Goal: Task Accomplishment & Management: Manage account settings

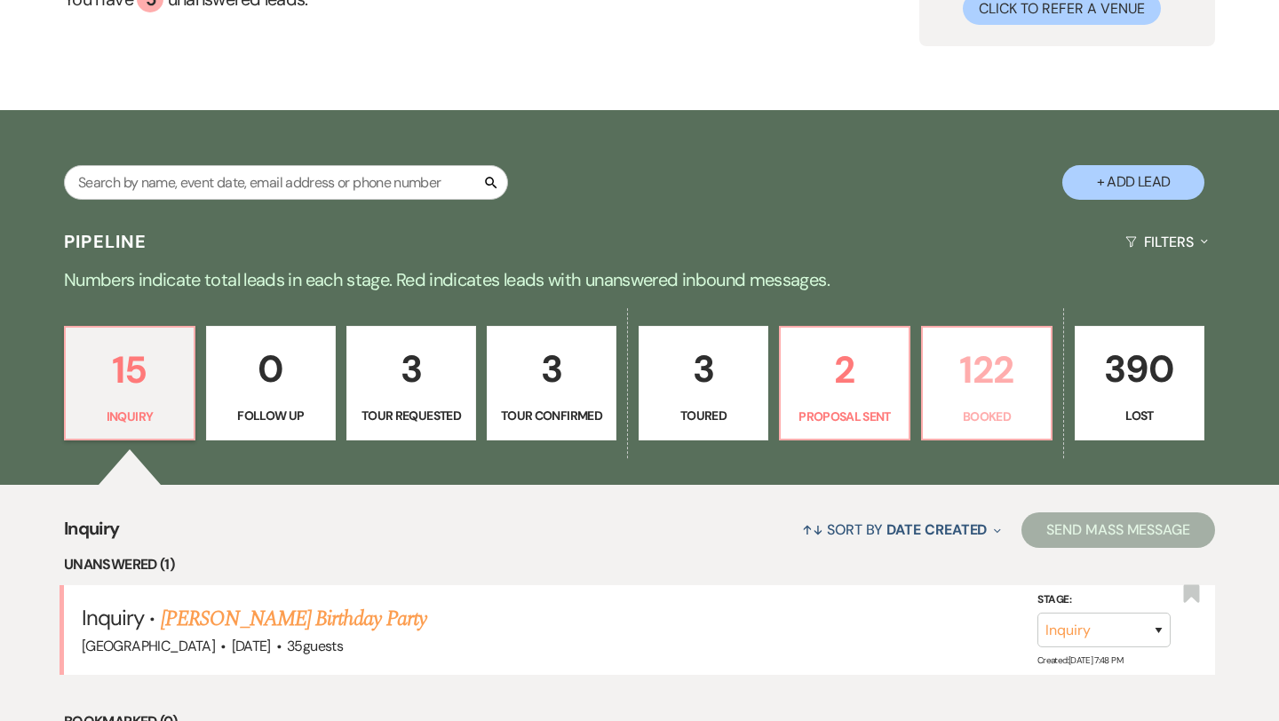
click at [977, 387] on p "122" at bounding box center [986, 369] width 107 height 59
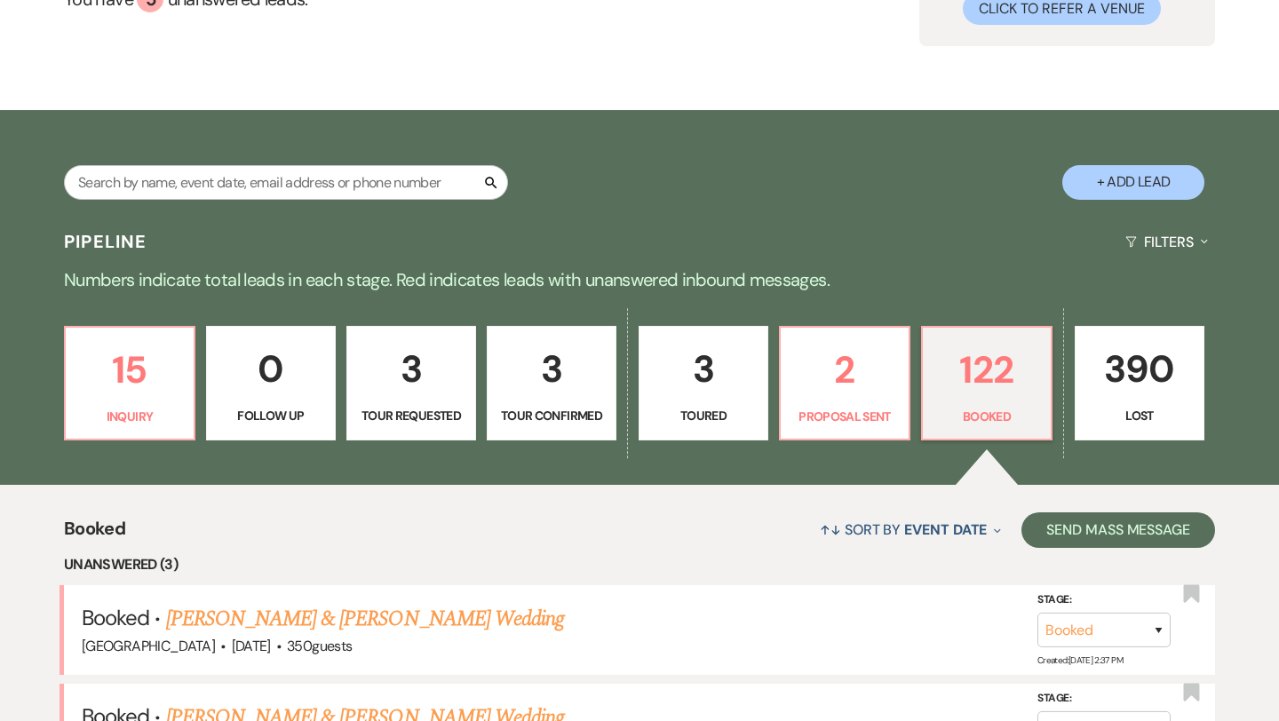
scroll to position [393, 0]
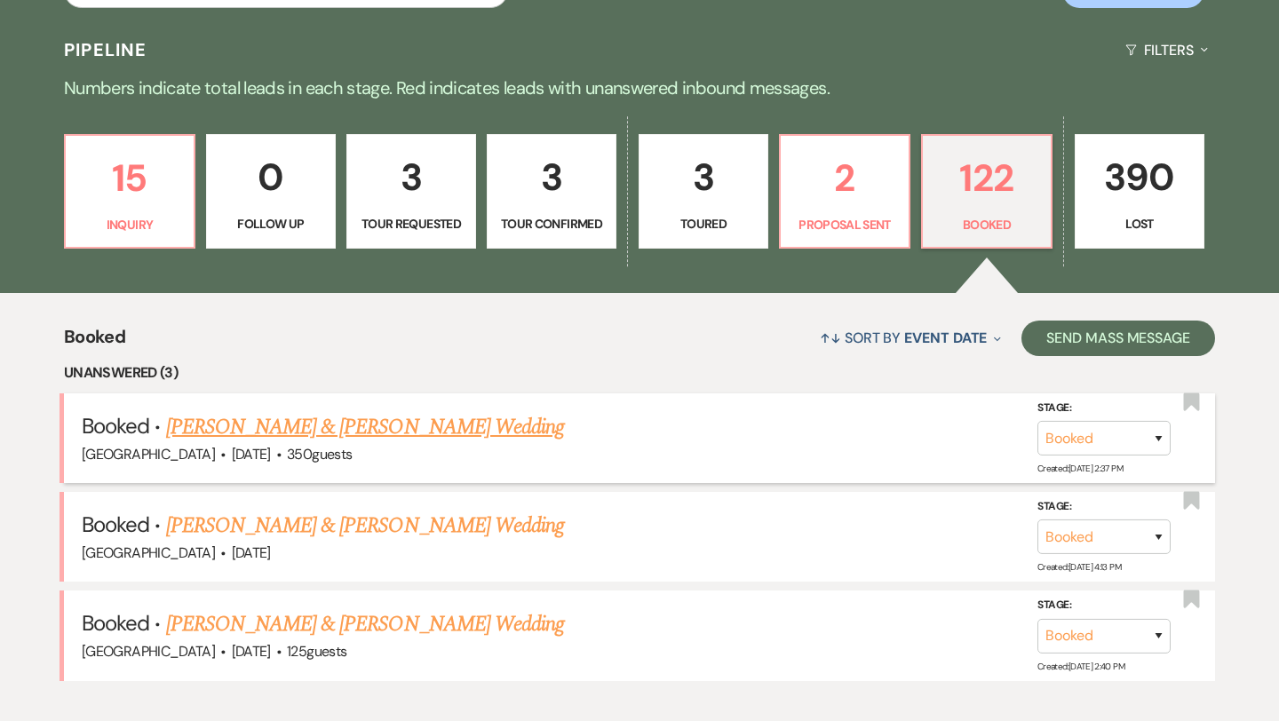
click at [440, 435] on link "[PERSON_NAME] & [PERSON_NAME] Wedding" at bounding box center [365, 427] width 398 height 32
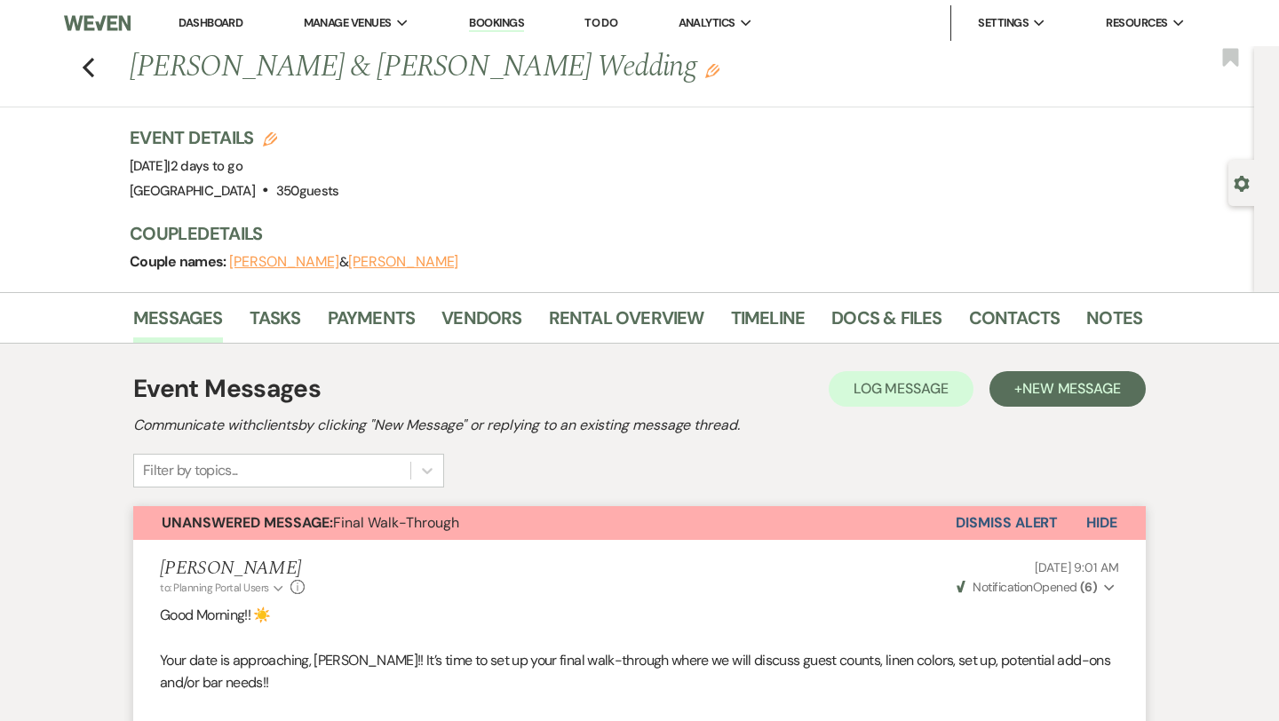
click at [95, 66] on div "Previous [PERSON_NAME] & [PERSON_NAME] Wedding Edit Bookmark" at bounding box center [622, 76] width 1263 height 61
click at [88, 66] on icon "Previous" at bounding box center [88, 67] width 13 height 21
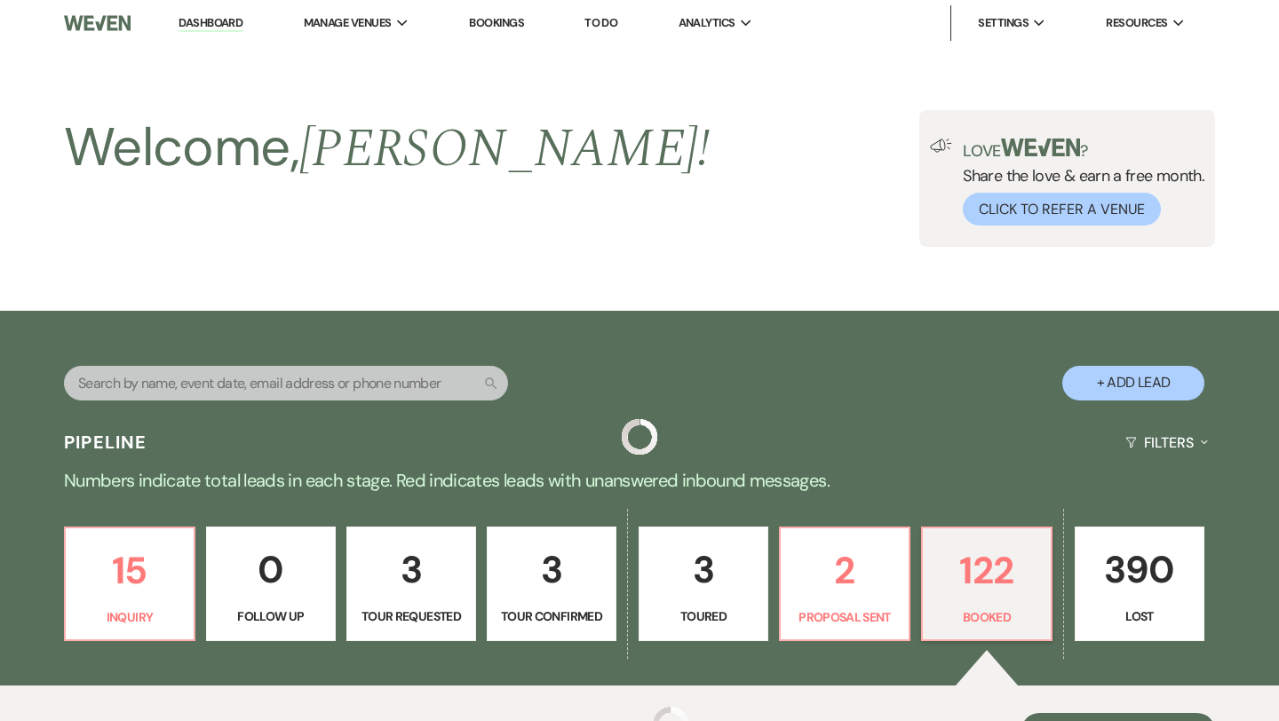
scroll to position [393, 0]
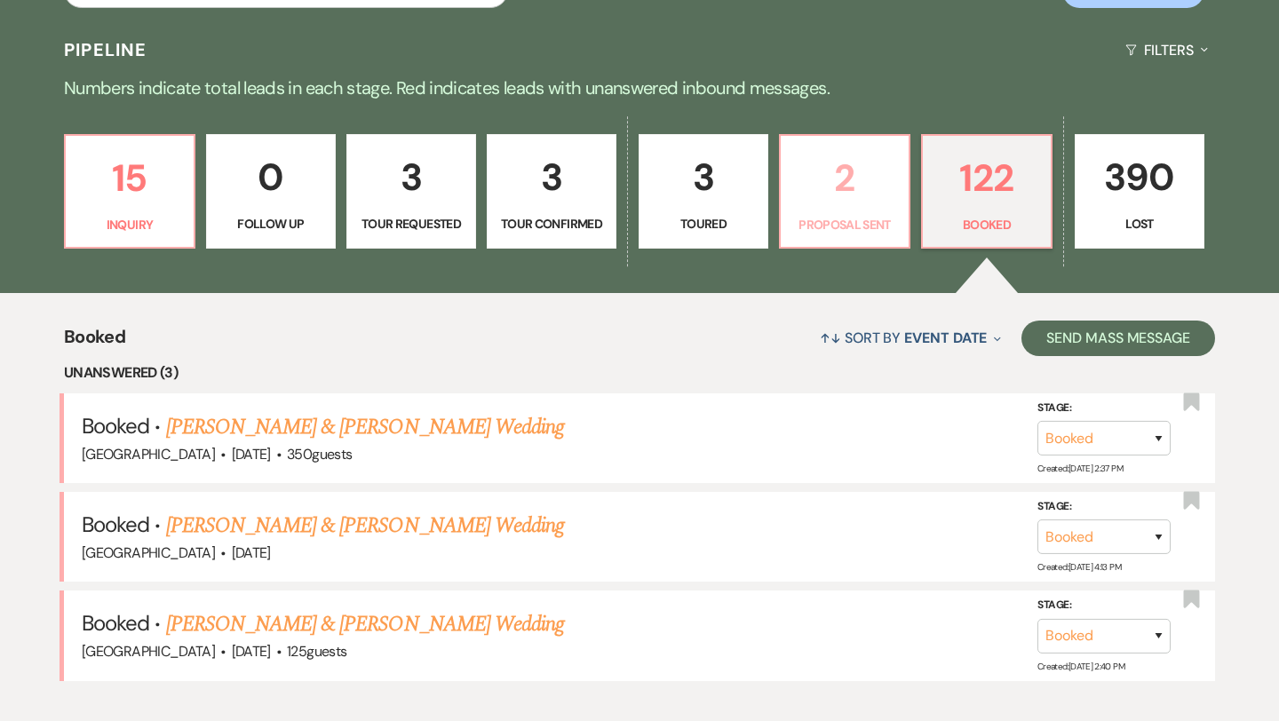
click at [849, 219] on p "Proposal Sent" at bounding box center [844, 225] width 107 height 20
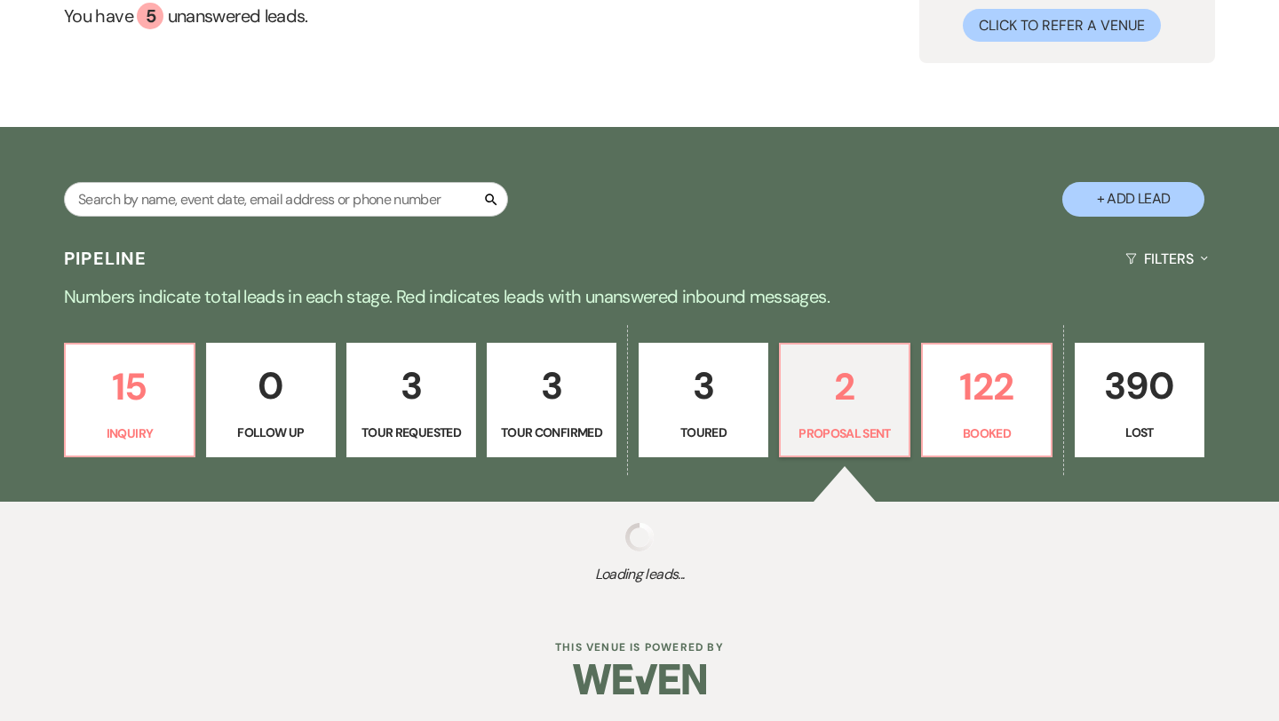
select select "6"
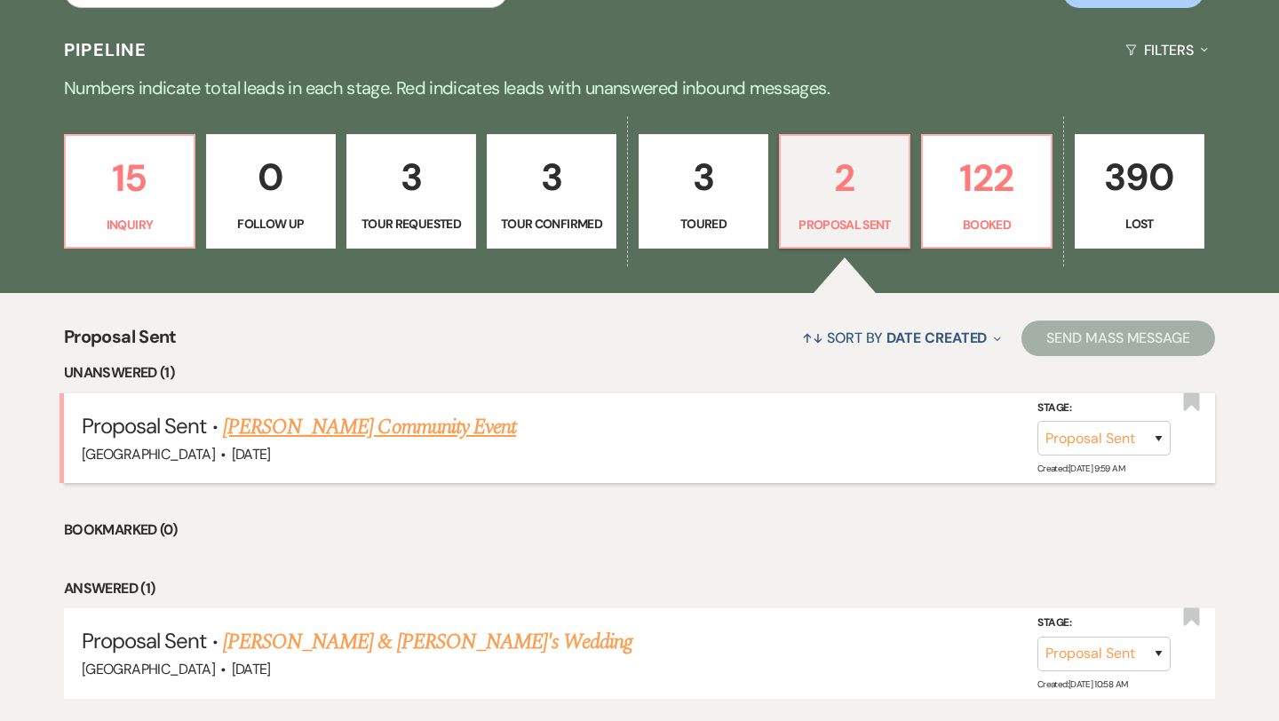
scroll to position [513, 0]
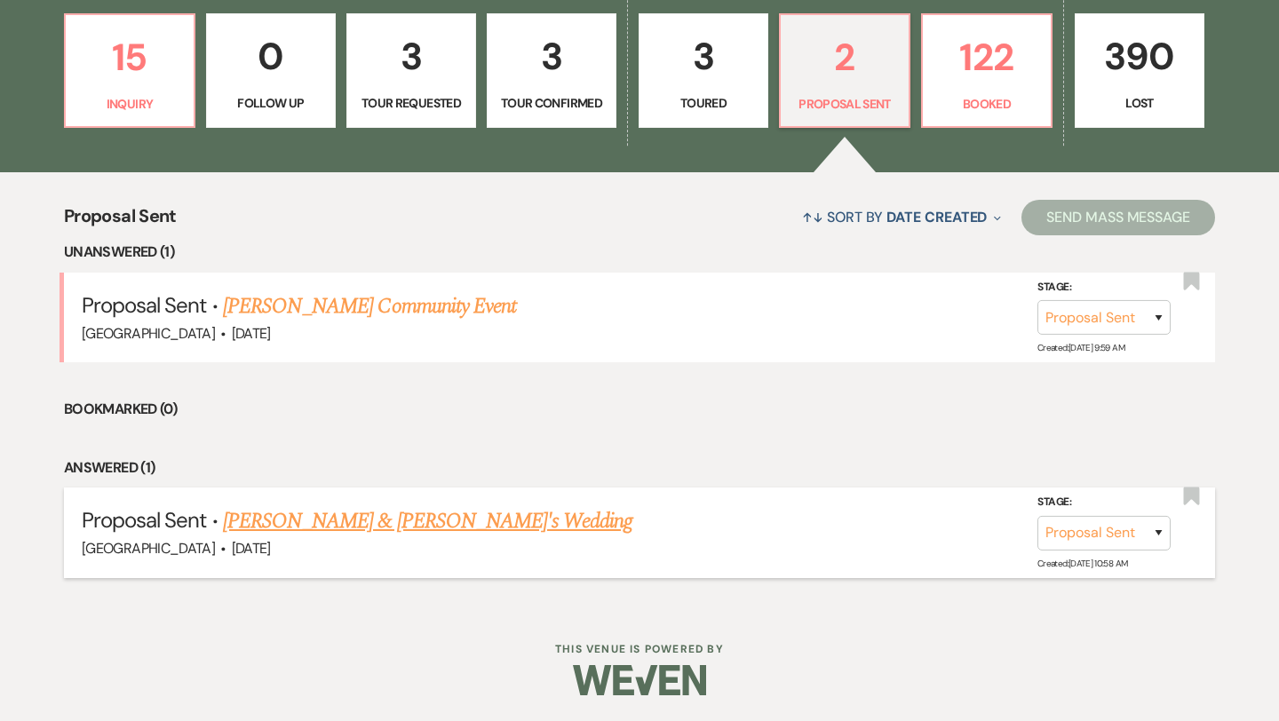
click at [448, 506] on link "[PERSON_NAME] & [PERSON_NAME]'s Wedding" at bounding box center [428, 521] width 410 height 32
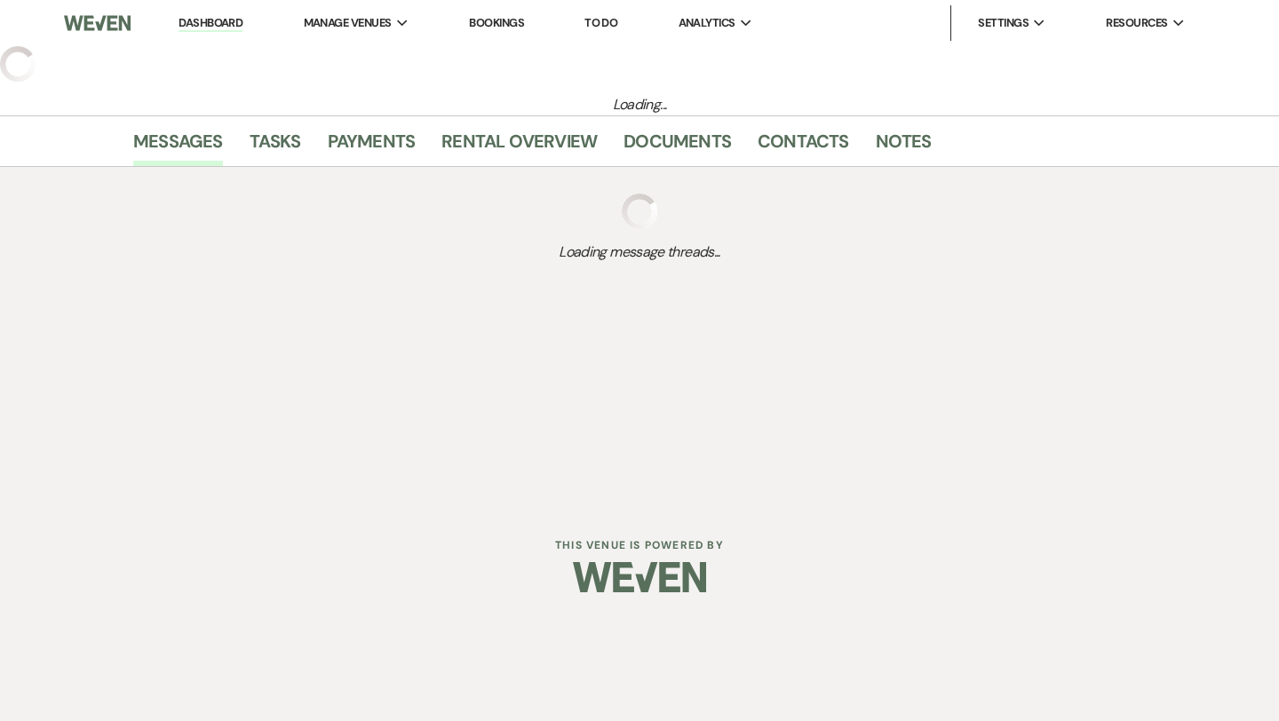
select select "6"
select select "5"
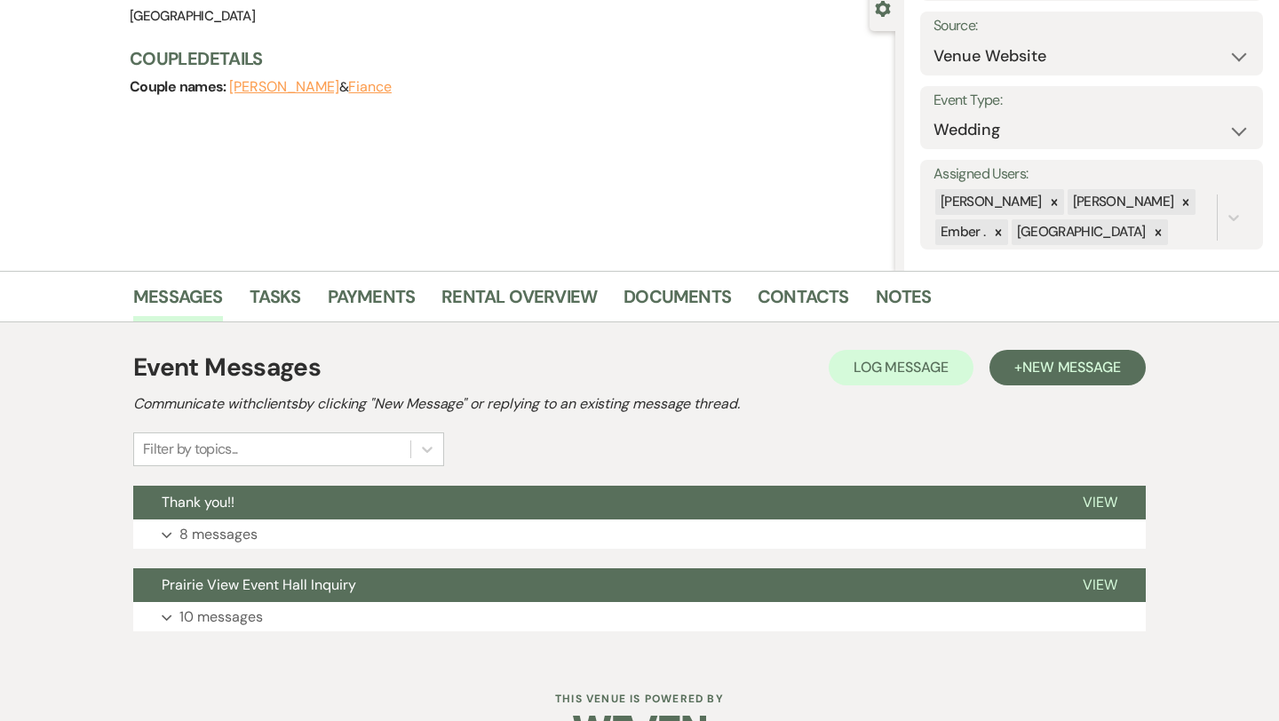
scroll to position [226, 0]
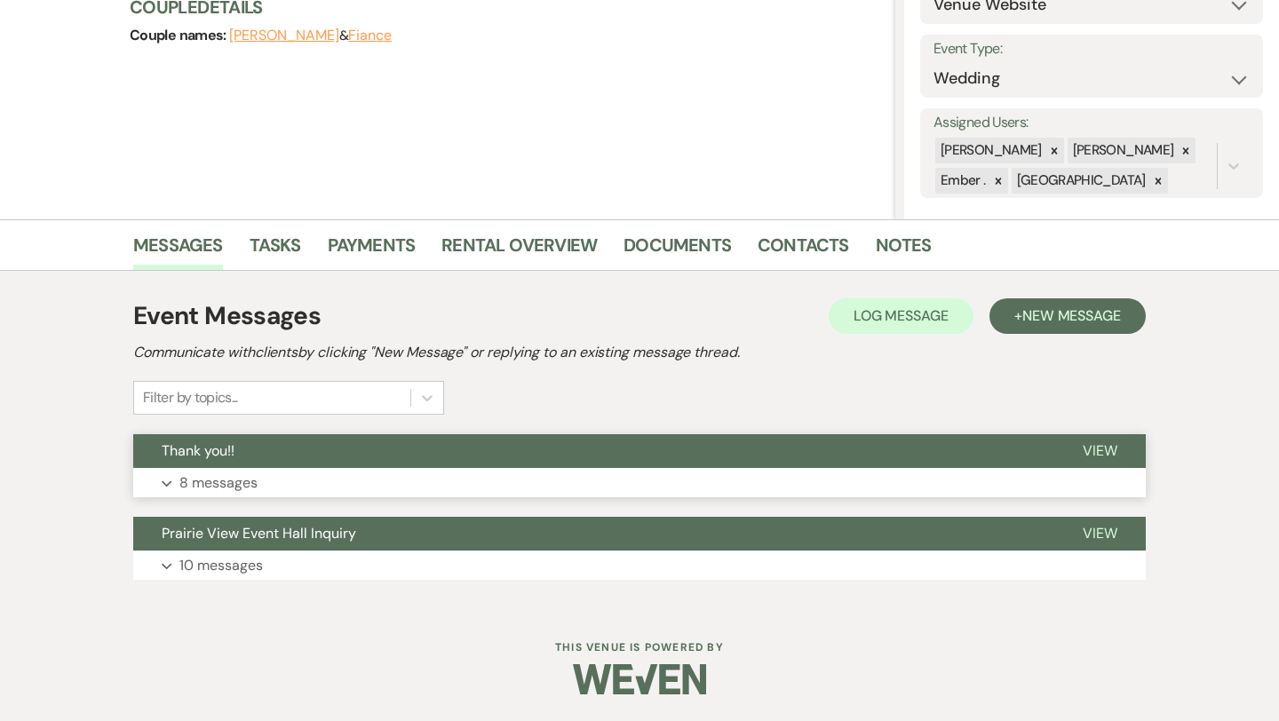
click at [467, 479] on button "Expand 8 messages" at bounding box center [639, 483] width 1012 height 30
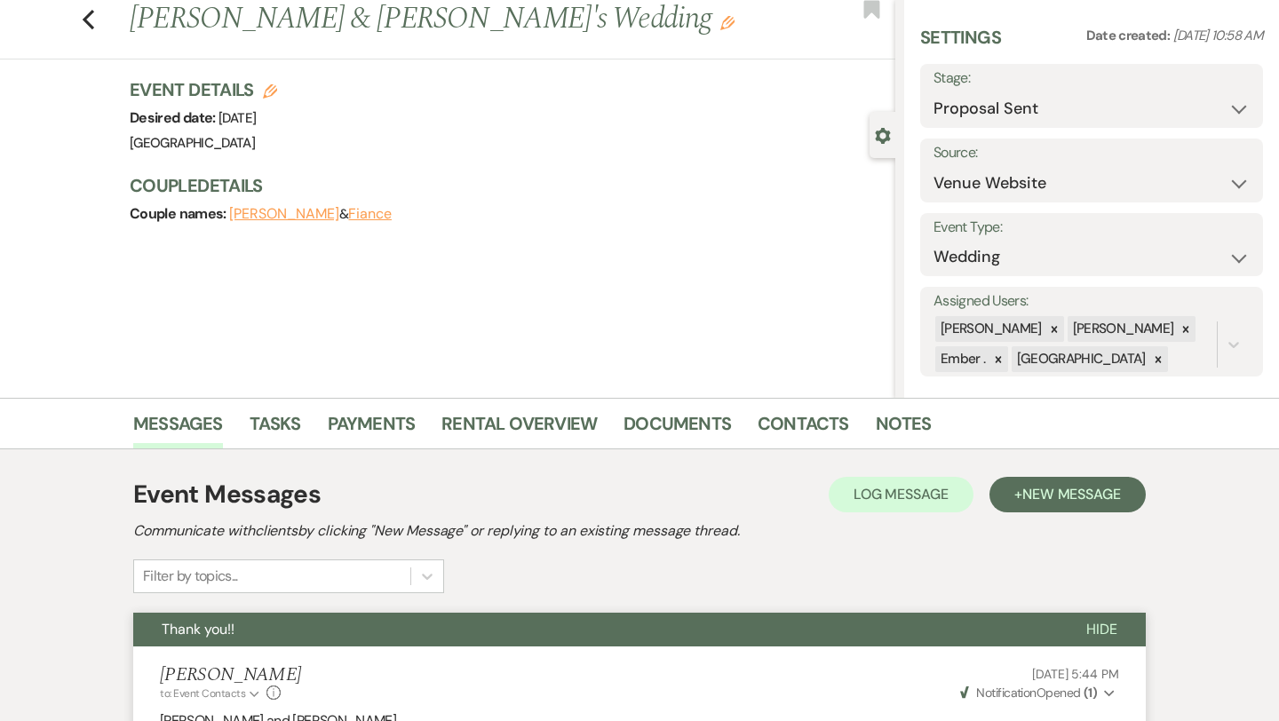
scroll to position [0, 0]
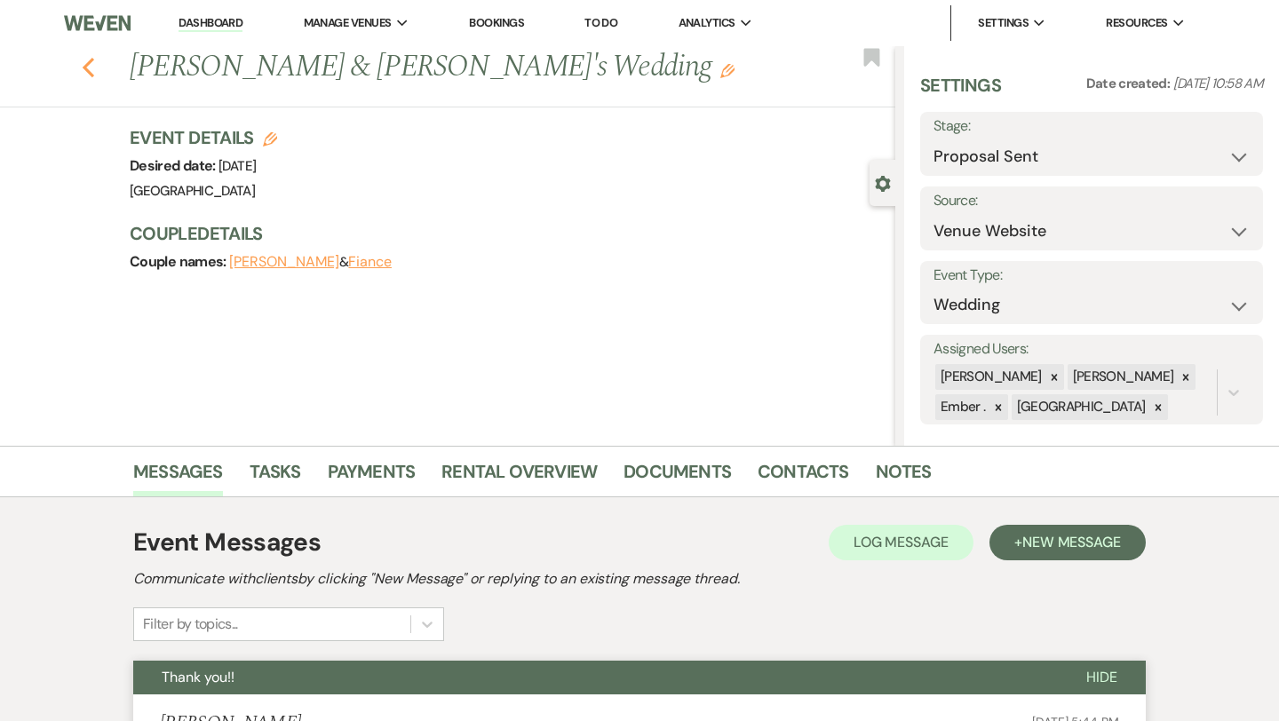
click at [85, 65] on use "button" at bounding box center [89, 68] width 12 height 20
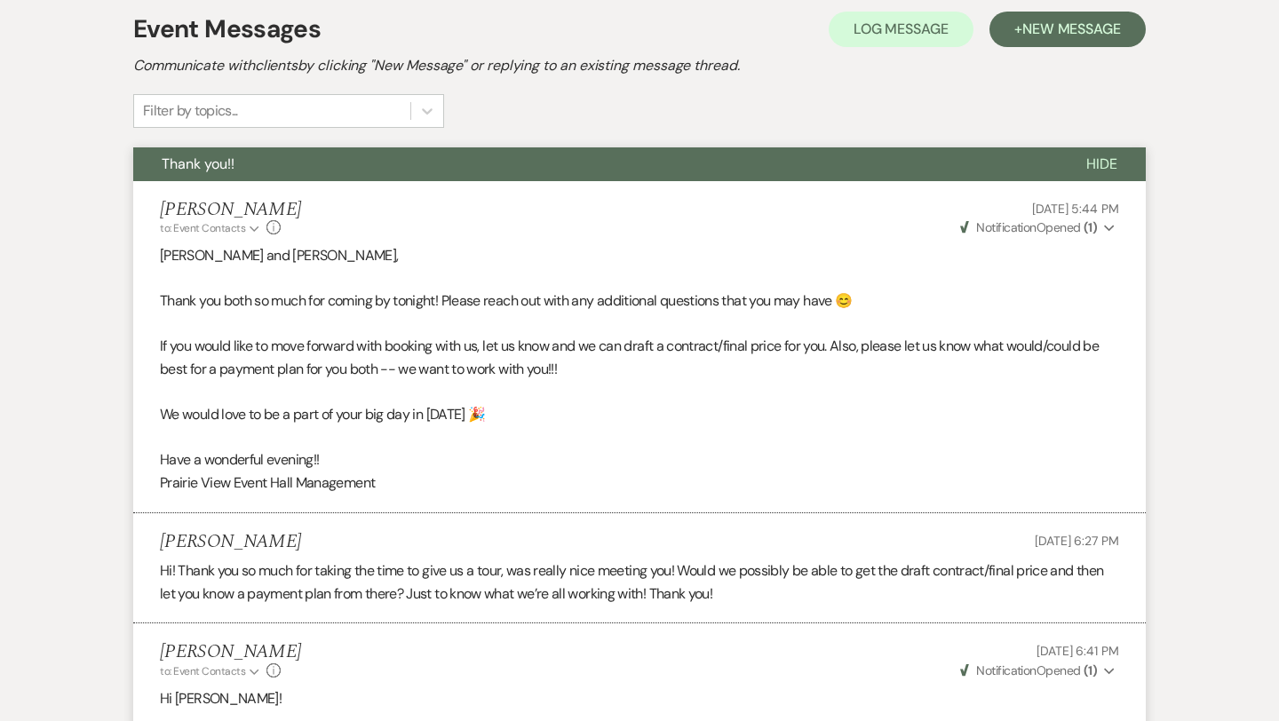
select select "6"
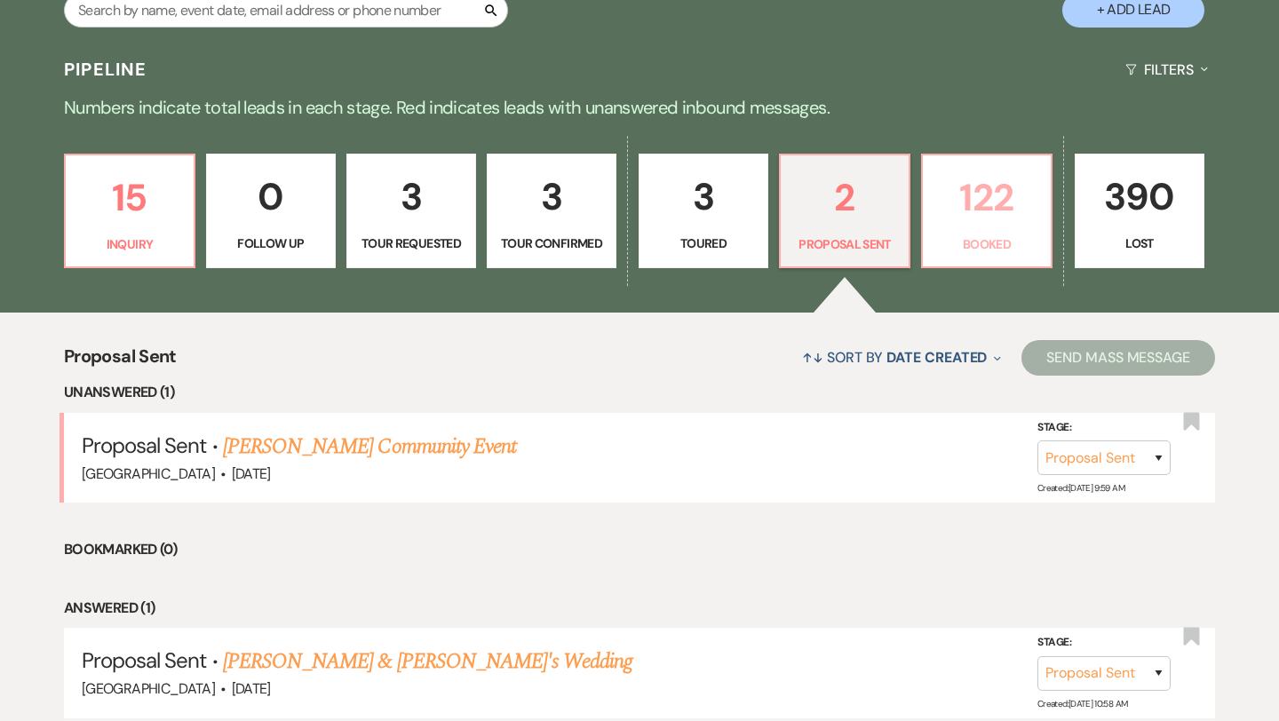
scroll to position [348, 0]
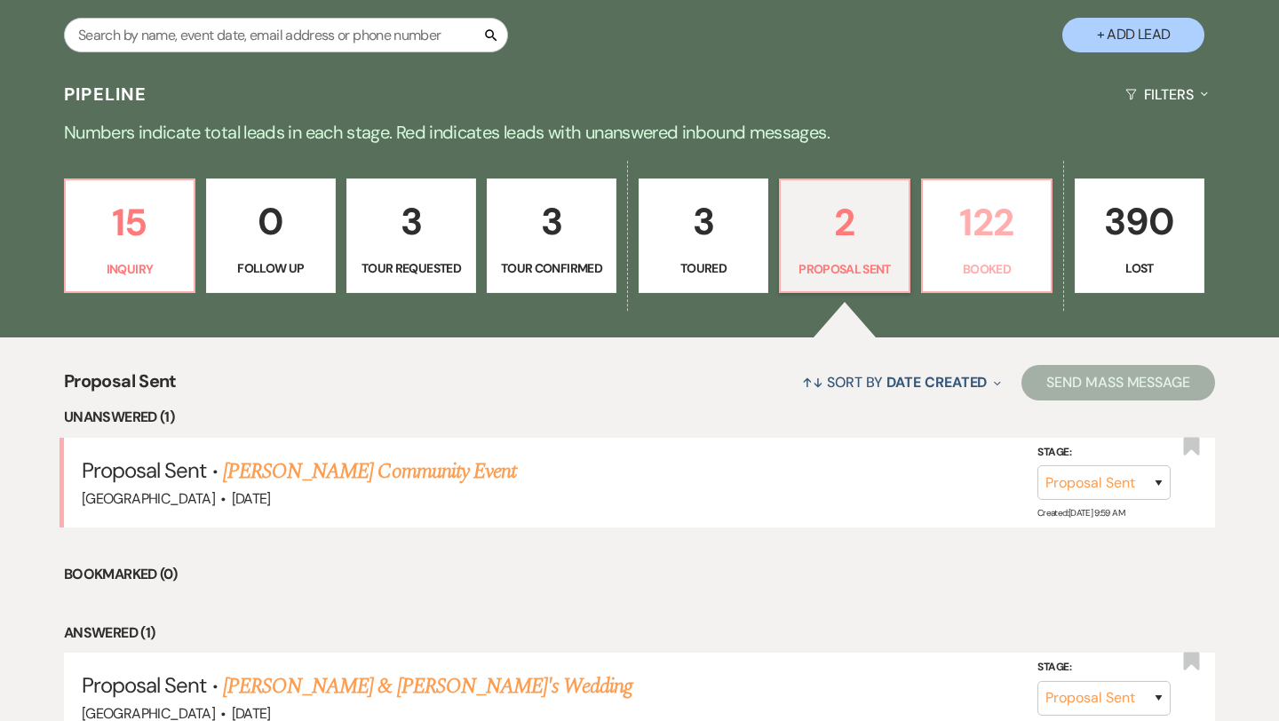
click at [1007, 250] on p "122" at bounding box center [986, 222] width 107 height 59
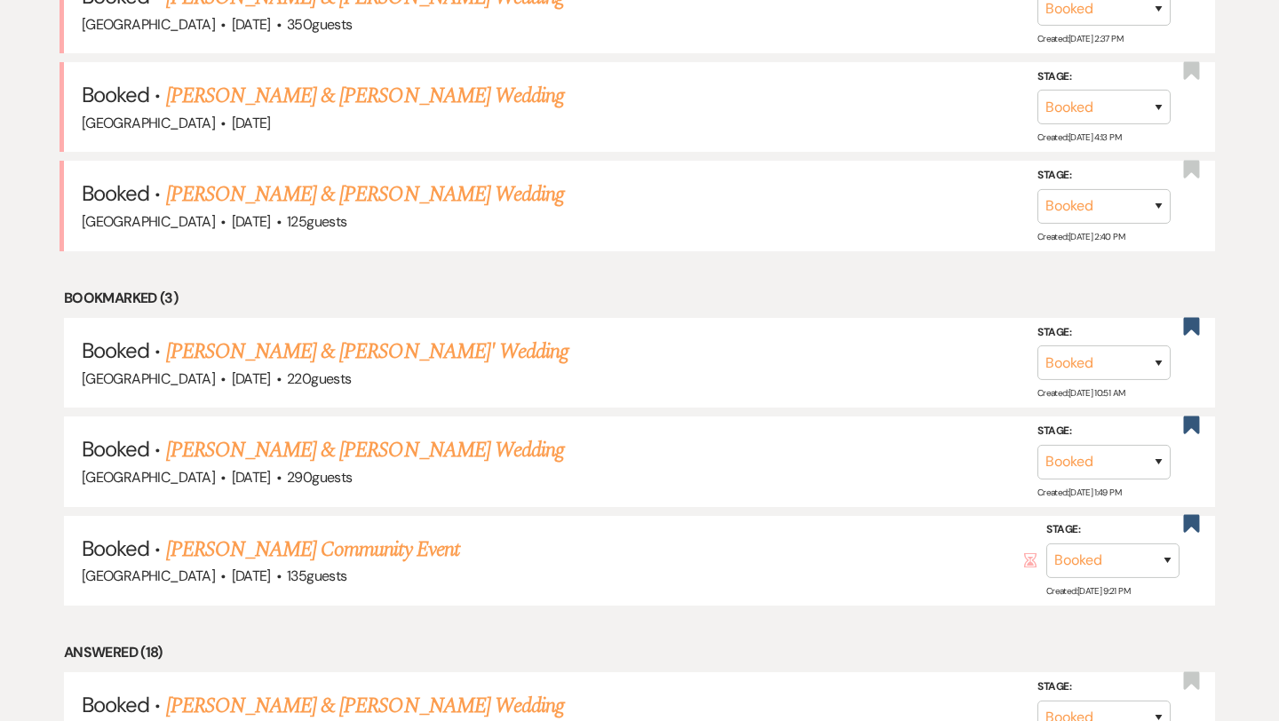
scroll to position [826, 0]
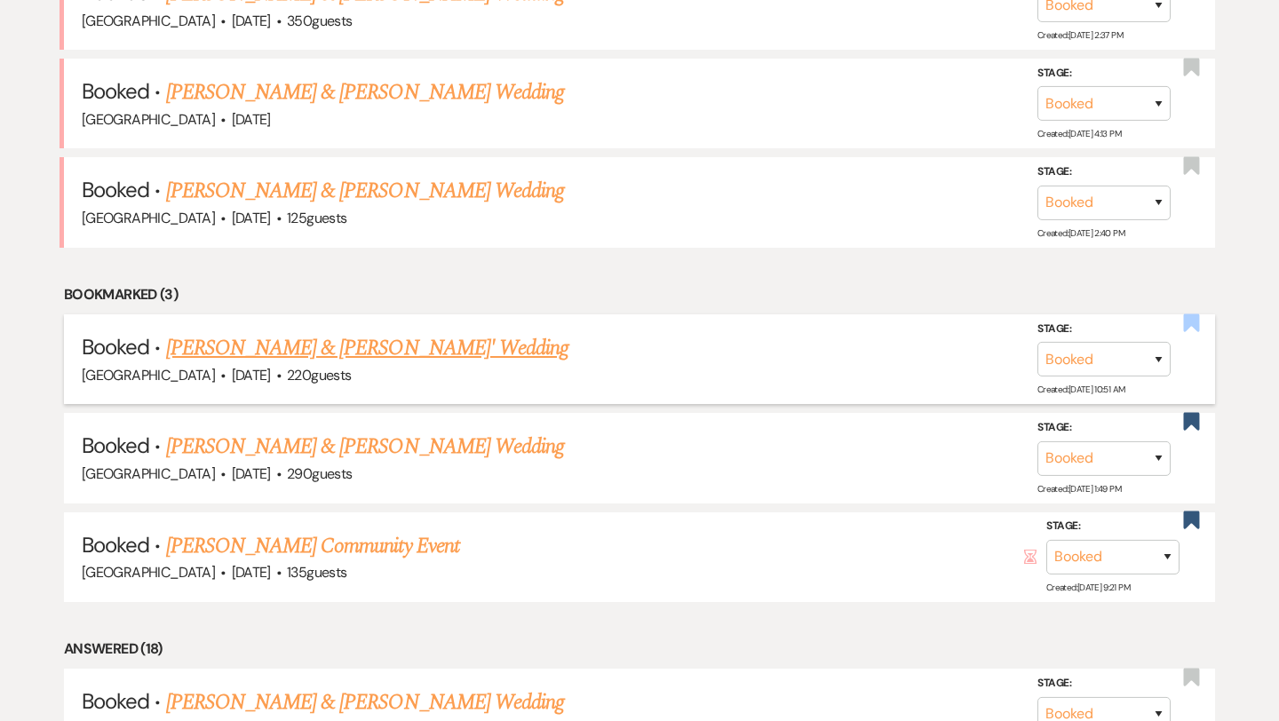
click at [1191, 321] on use "button" at bounding box center [1192, 322] width 16 height 18
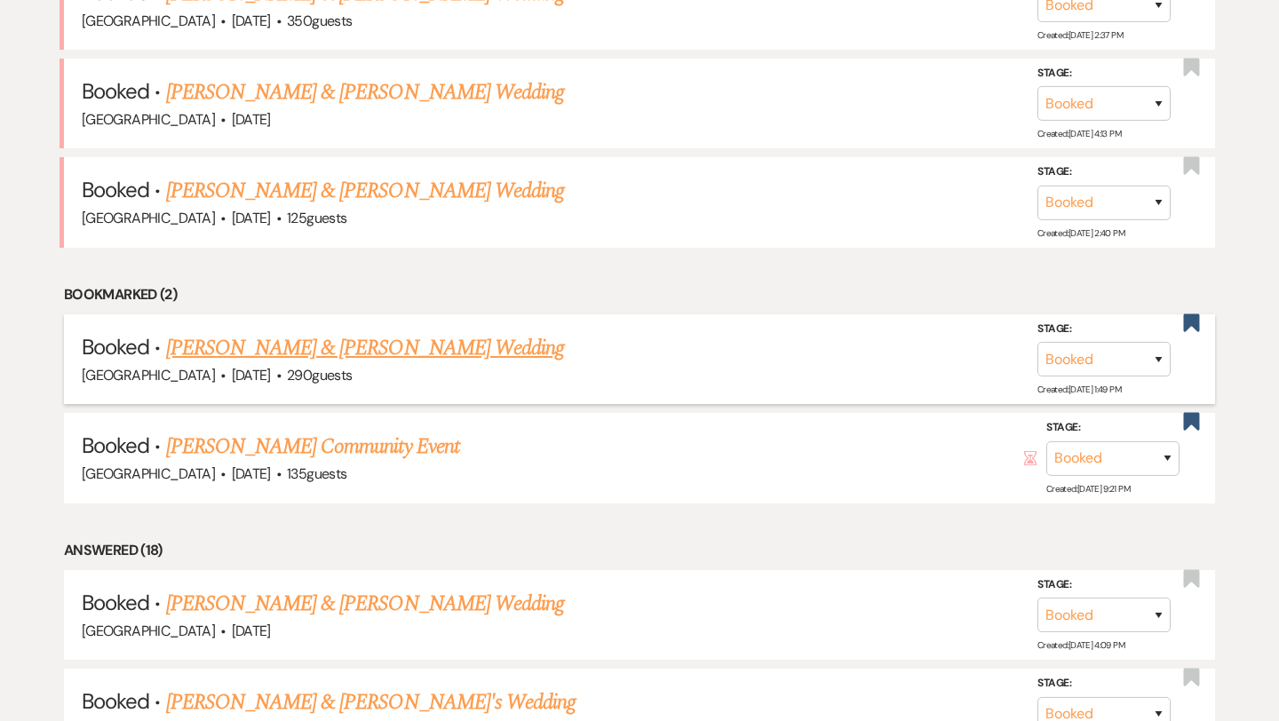
click at [424, 345] on link "[PERSON_NAME] & [PERSON_NAME] Wedding" at bounding box center [365, 348] width 398 height 32
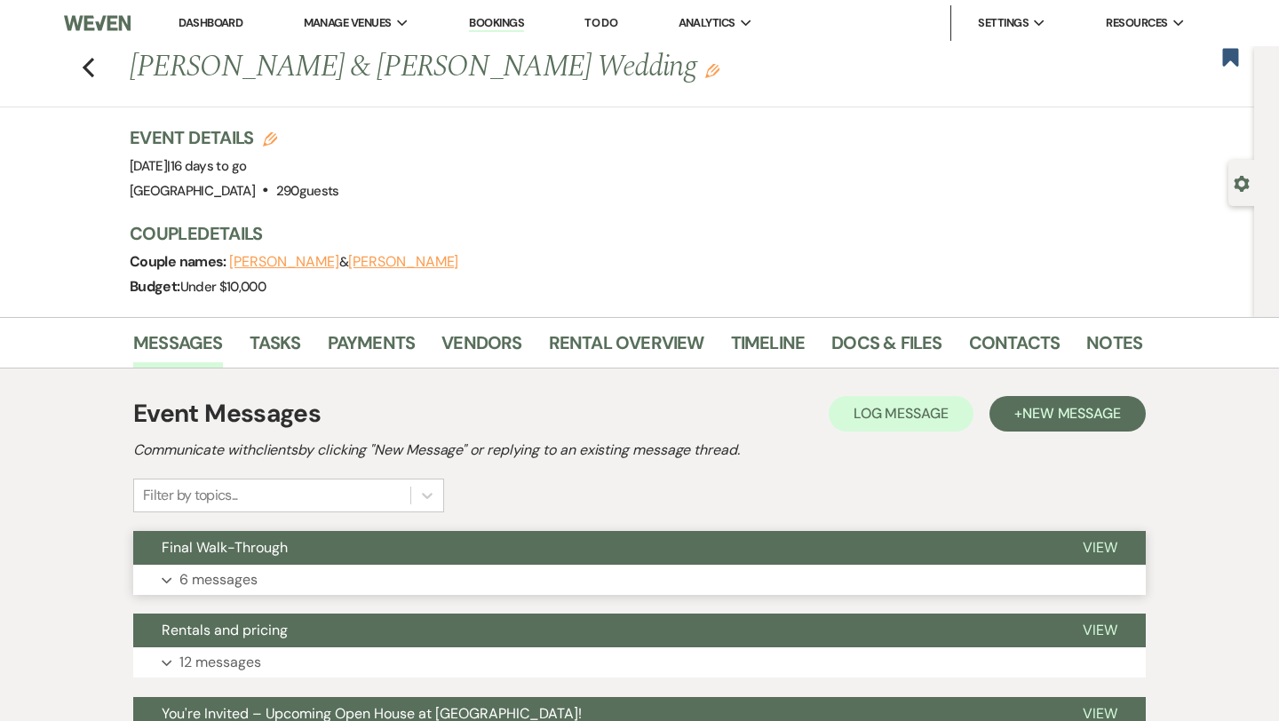
click at [439, 538] on button "Final Walk-Through" at bounding box center [593, 548] width 921 height 34
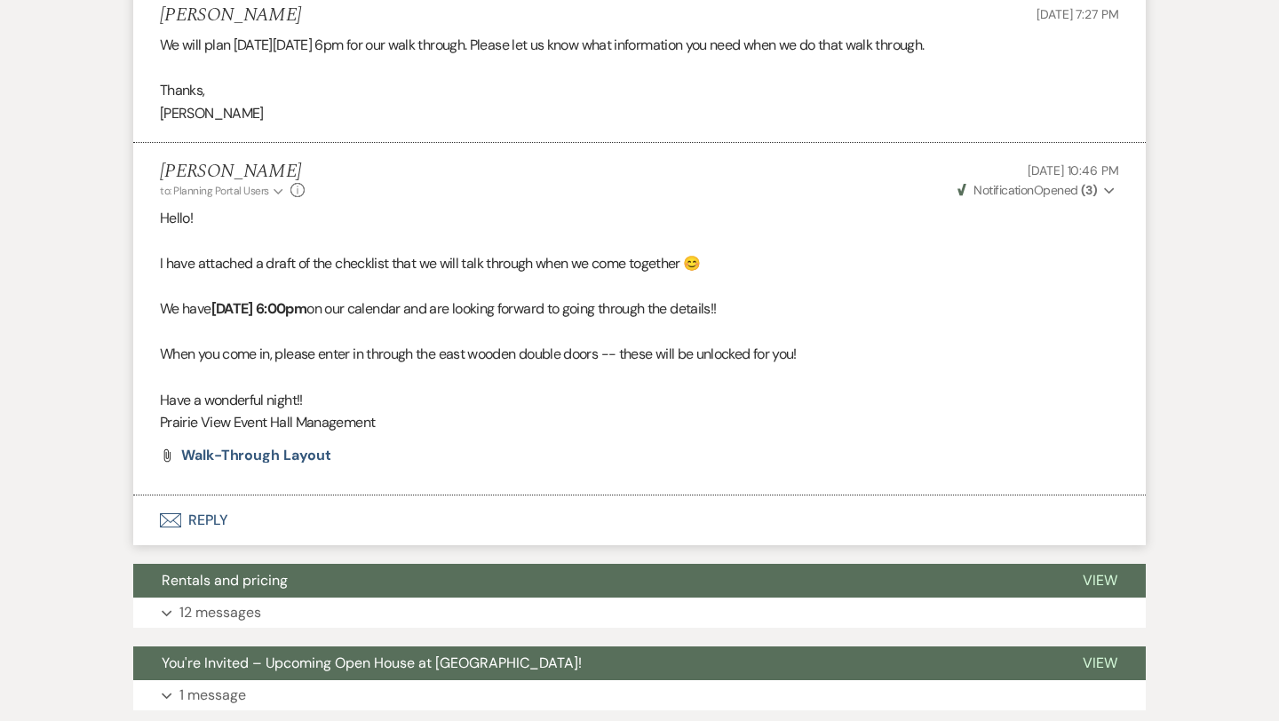
scroll to position [1685, 0]
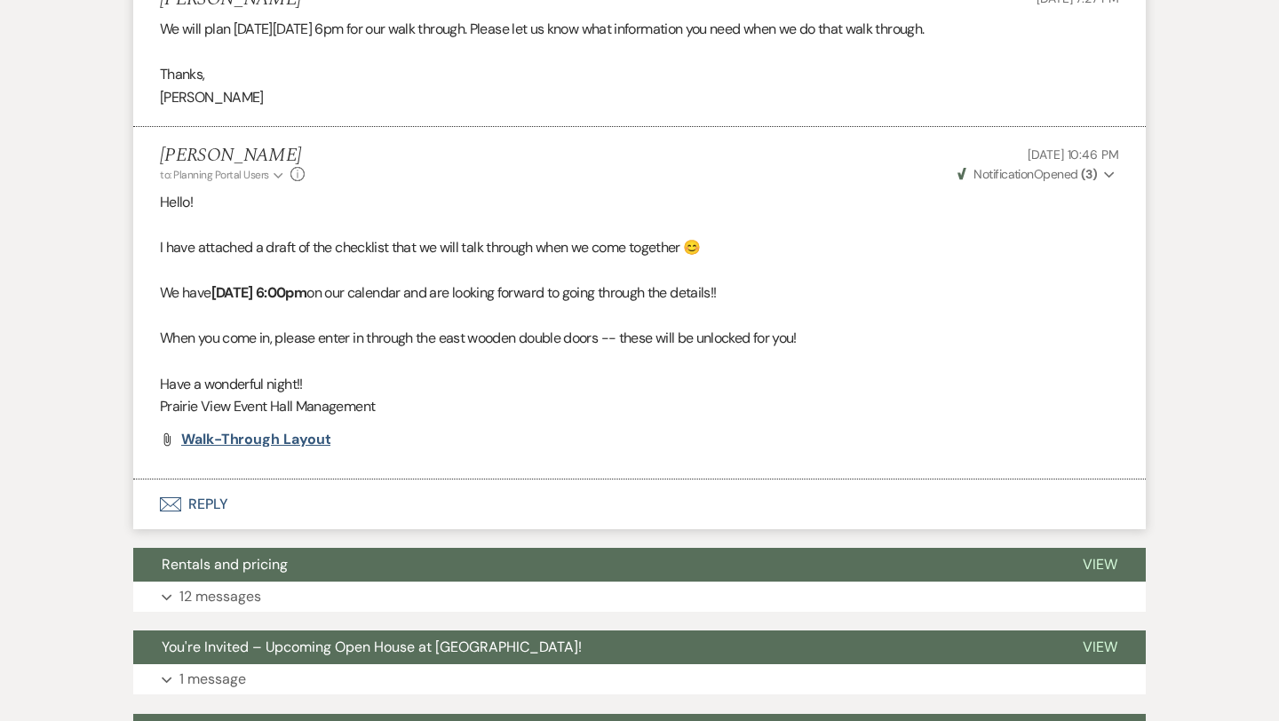
click at [308, 448] on span "Walk-Through Layout" at bounding box center [255, 439] width 149 height 19
